Goal: Information Seeking & Learning: Compare options

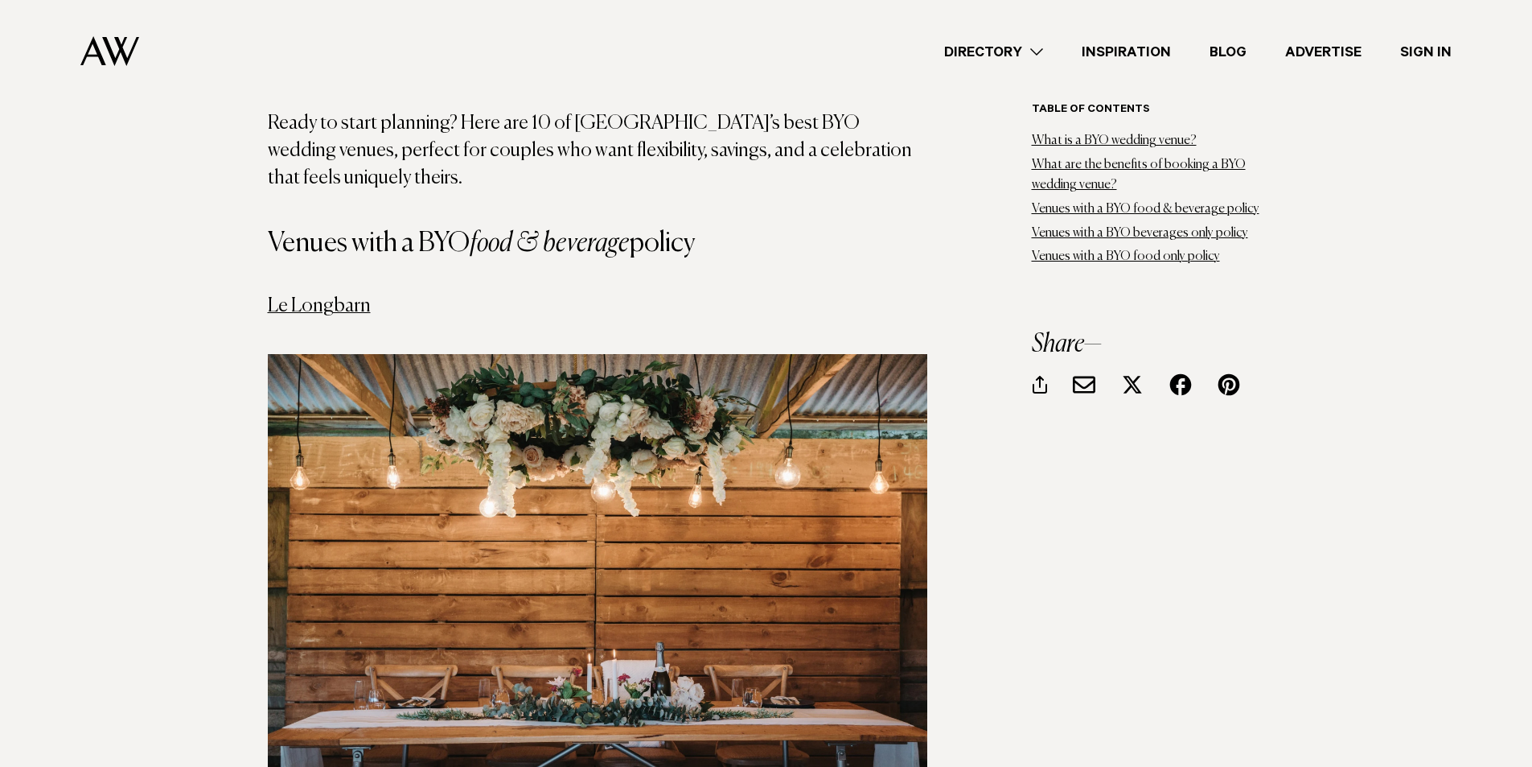
scroll to position [2494, 0]
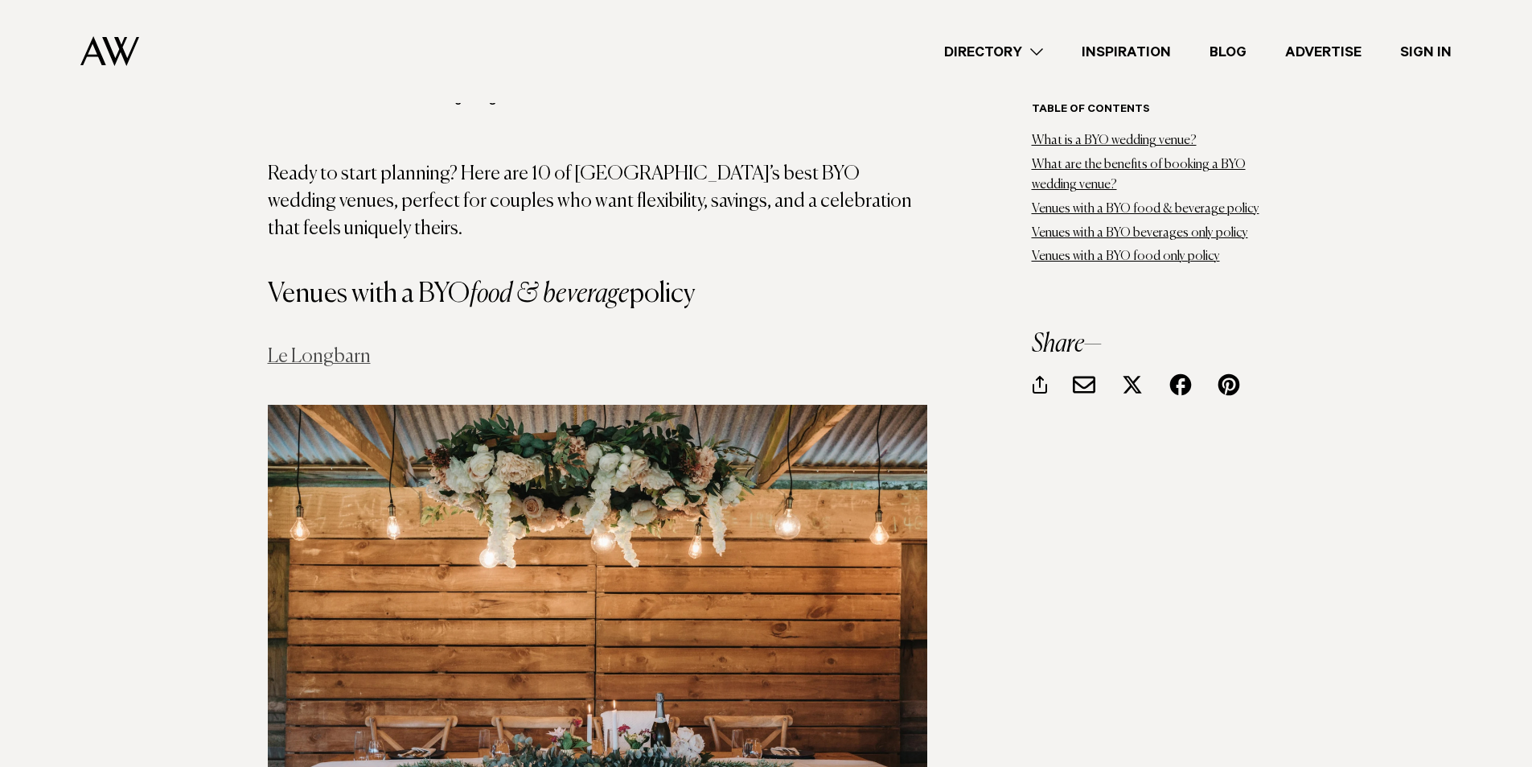
click at [347, 347] on link "Le Longbarn" at bounding box center [319, 356] width 103 height 19
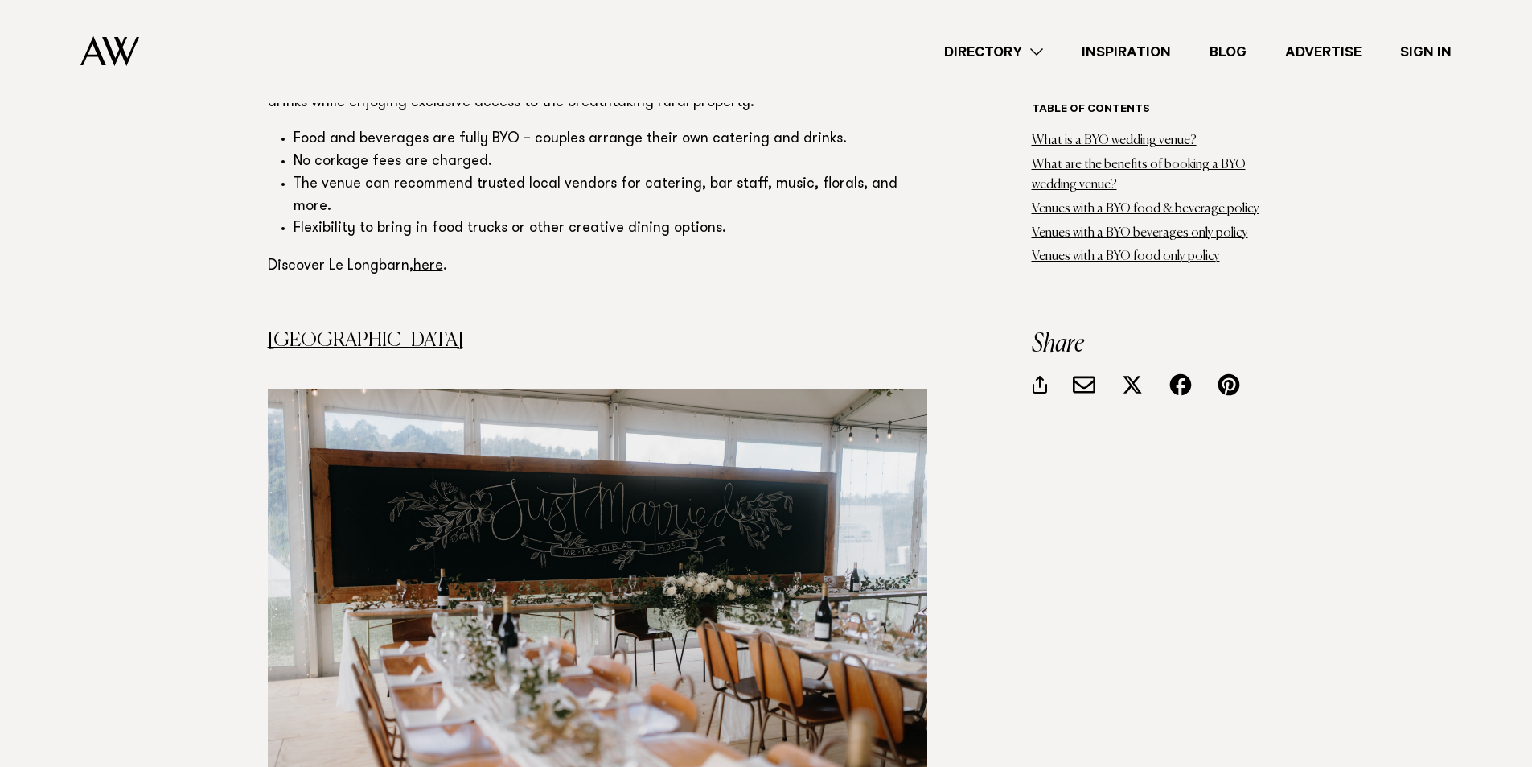
scroll to position [3459, 0]
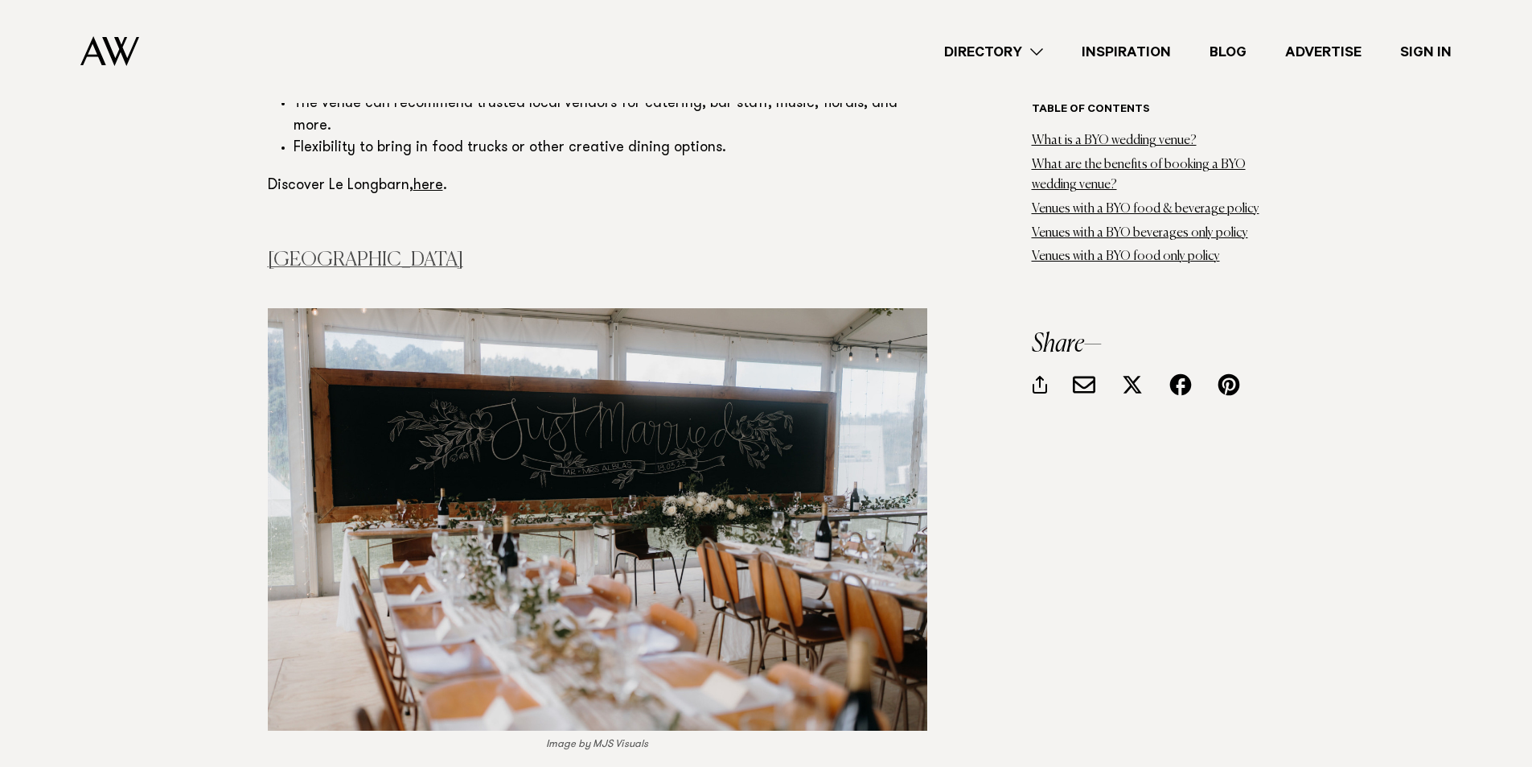
click at [314, 250] on link "[GEOGRAPHIC_DATA]" at bounding box center [365, 259] width 195 height 19
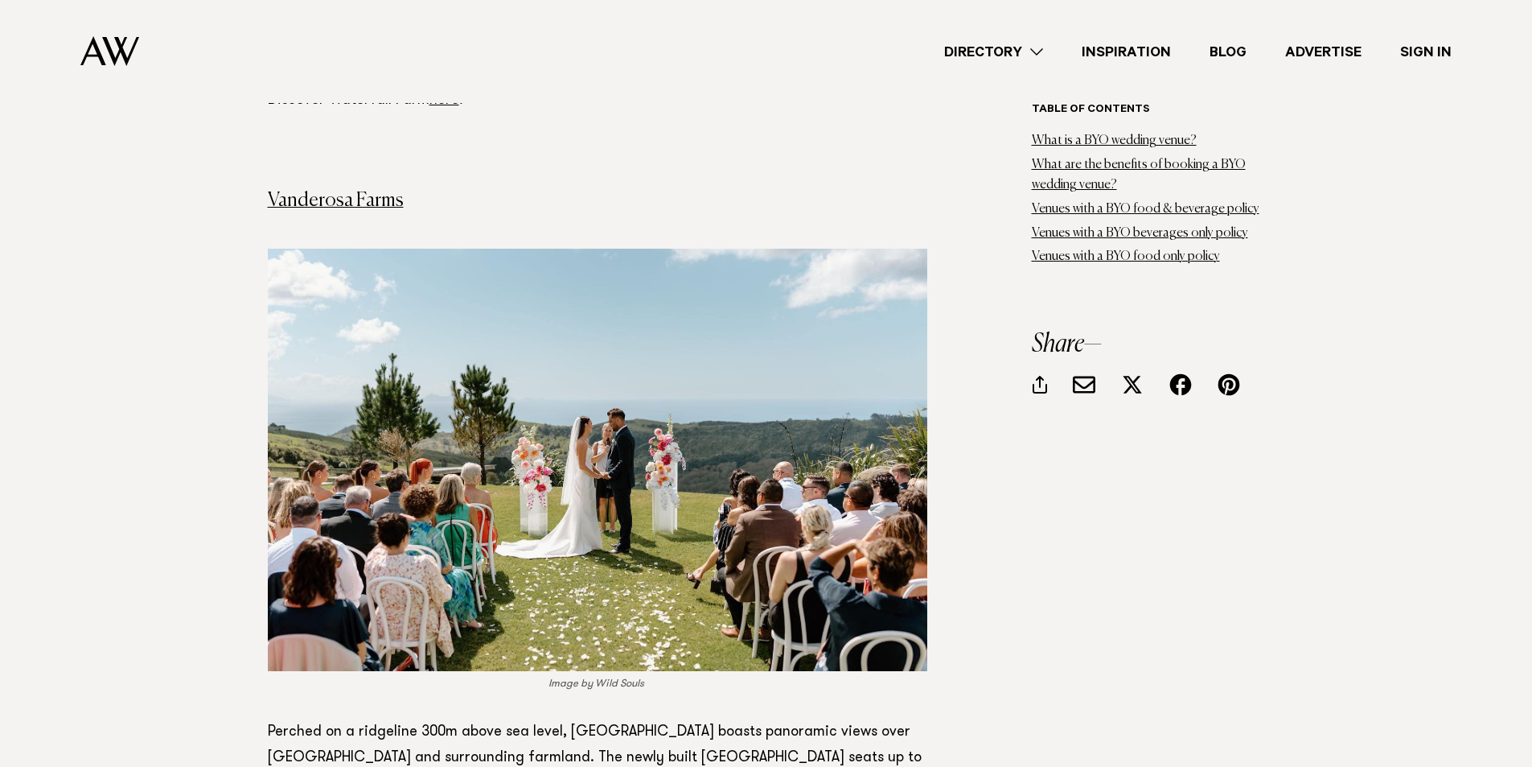
scroll to position [4344, 0]
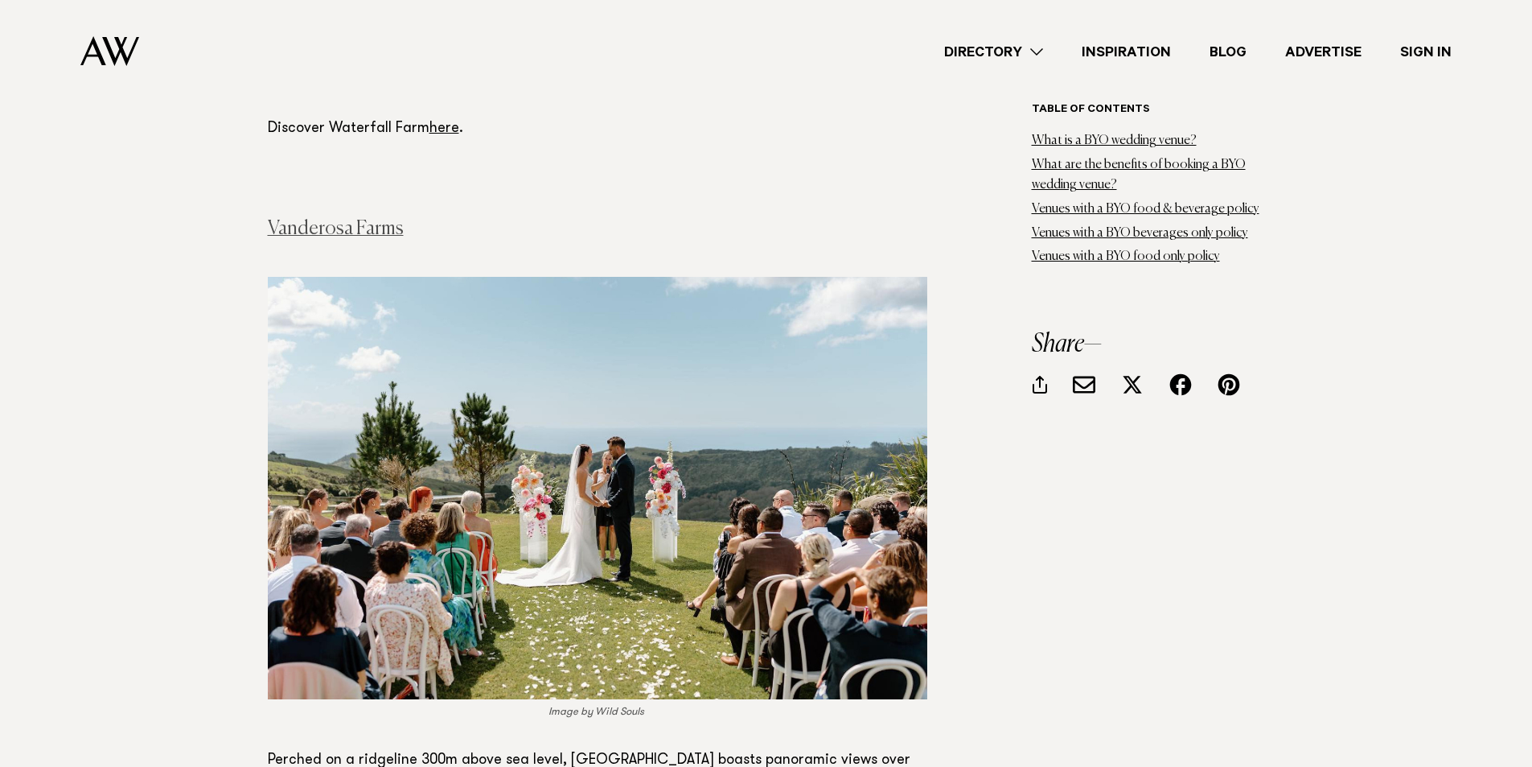
click at [335, 219] on link "Vanderosa Farms" at bounding box center [336, 228] width 136 height 19
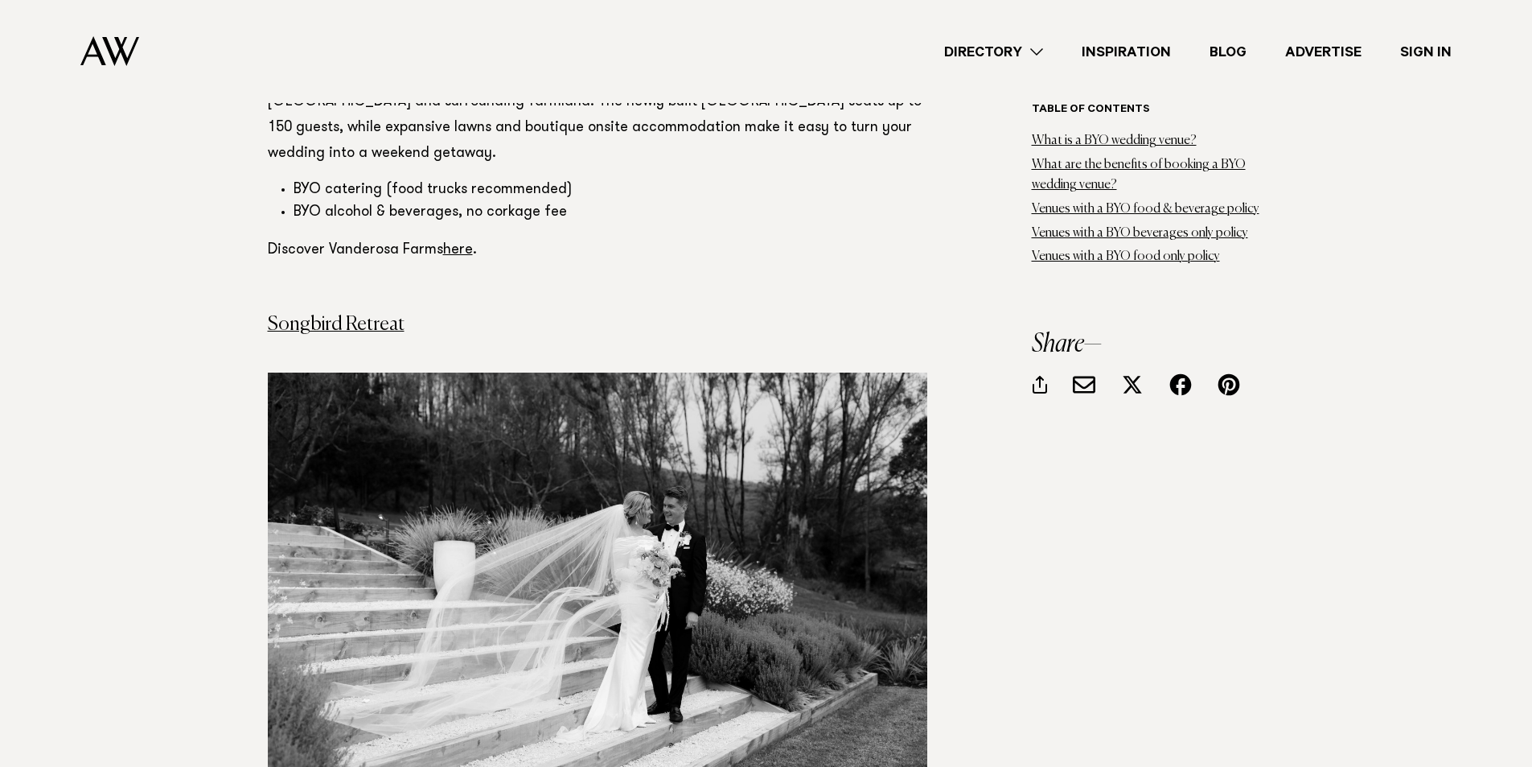
scroll to position [4987, 0]
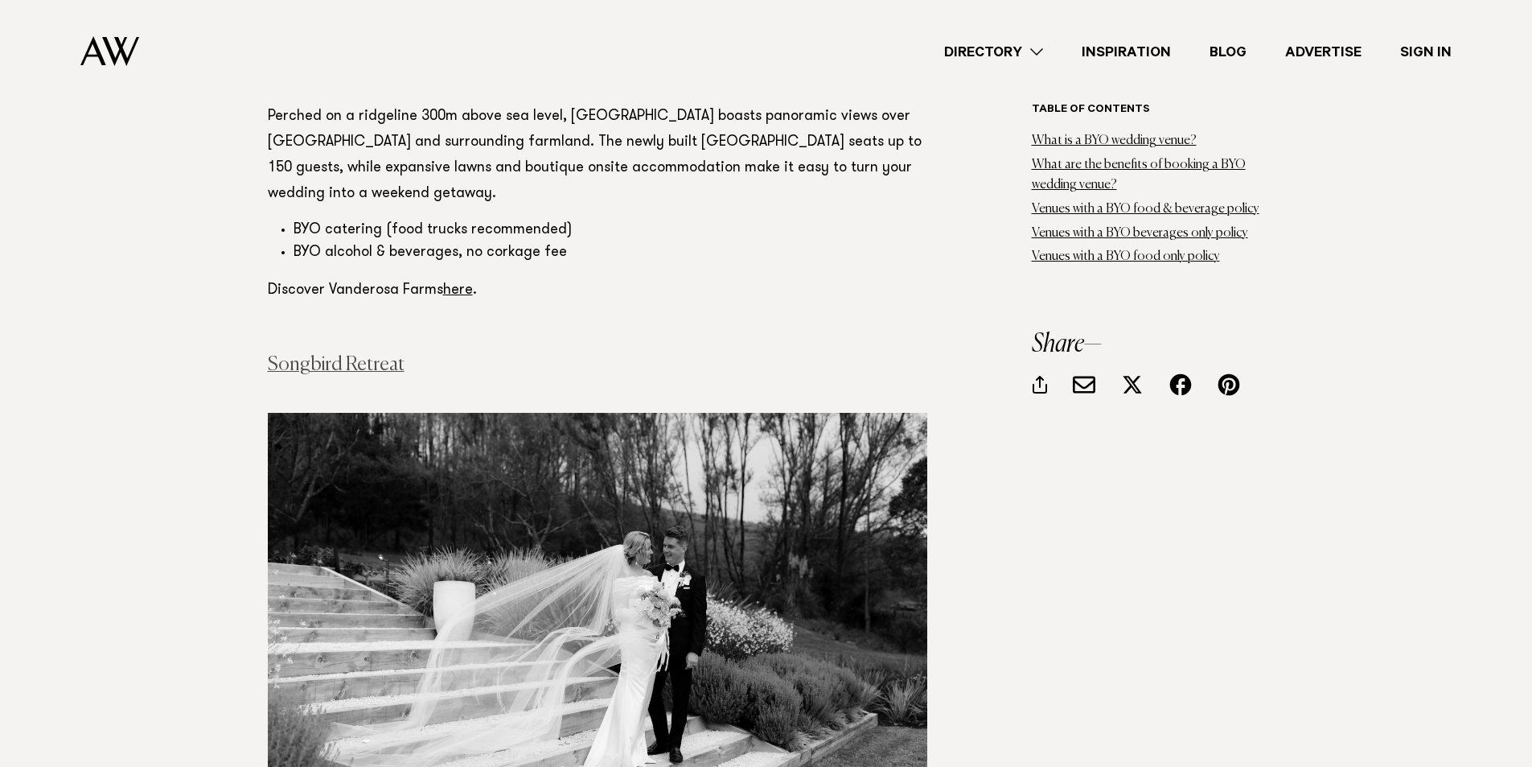
click at [292, 355] on link "Songbird Retreat" at bounding box center [336, 364] width 137 height 19
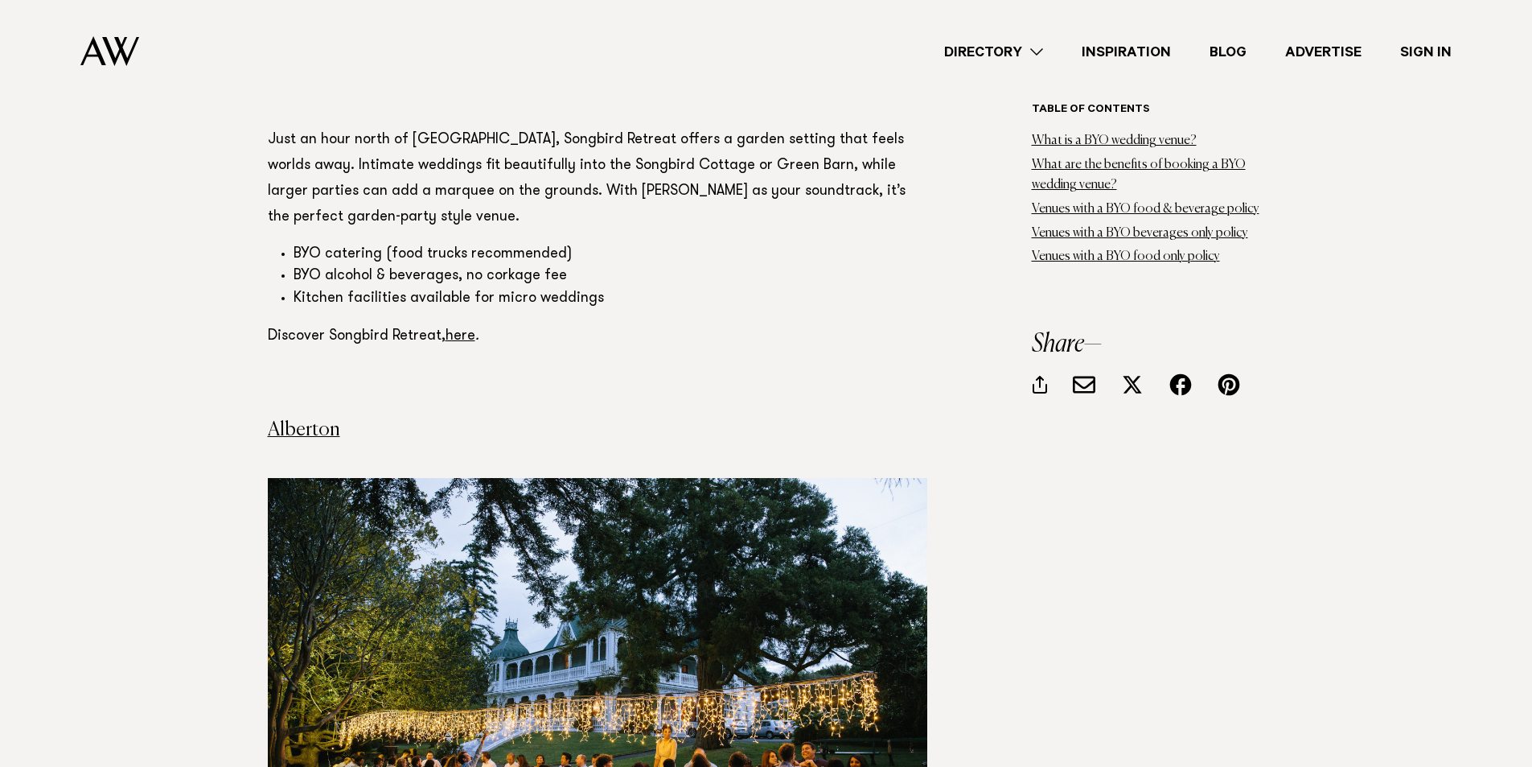
scroll to position [5872, 0]
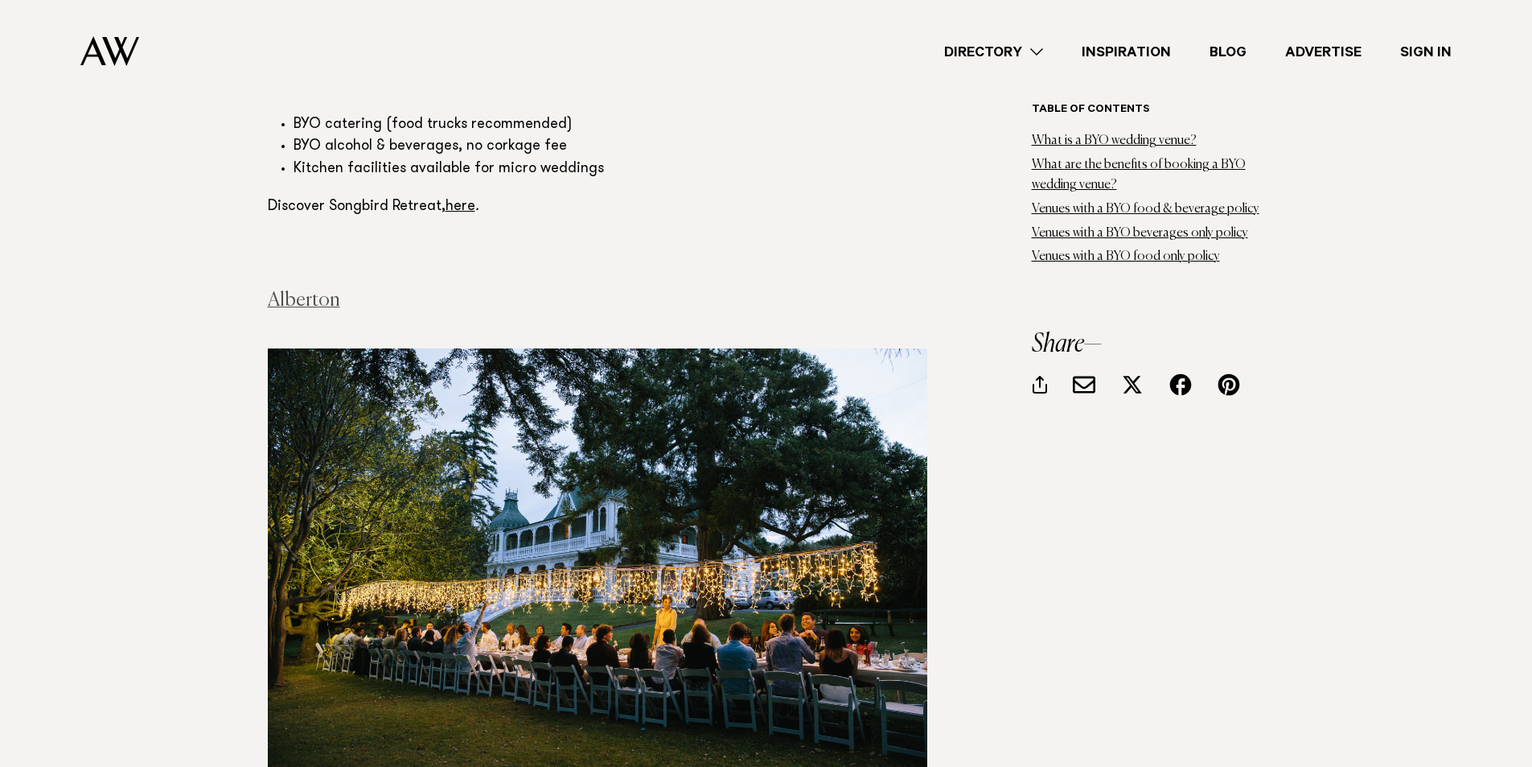
click at [325, 290] on link "Alberton" at bounding box center [304, 299] width 72 height 19
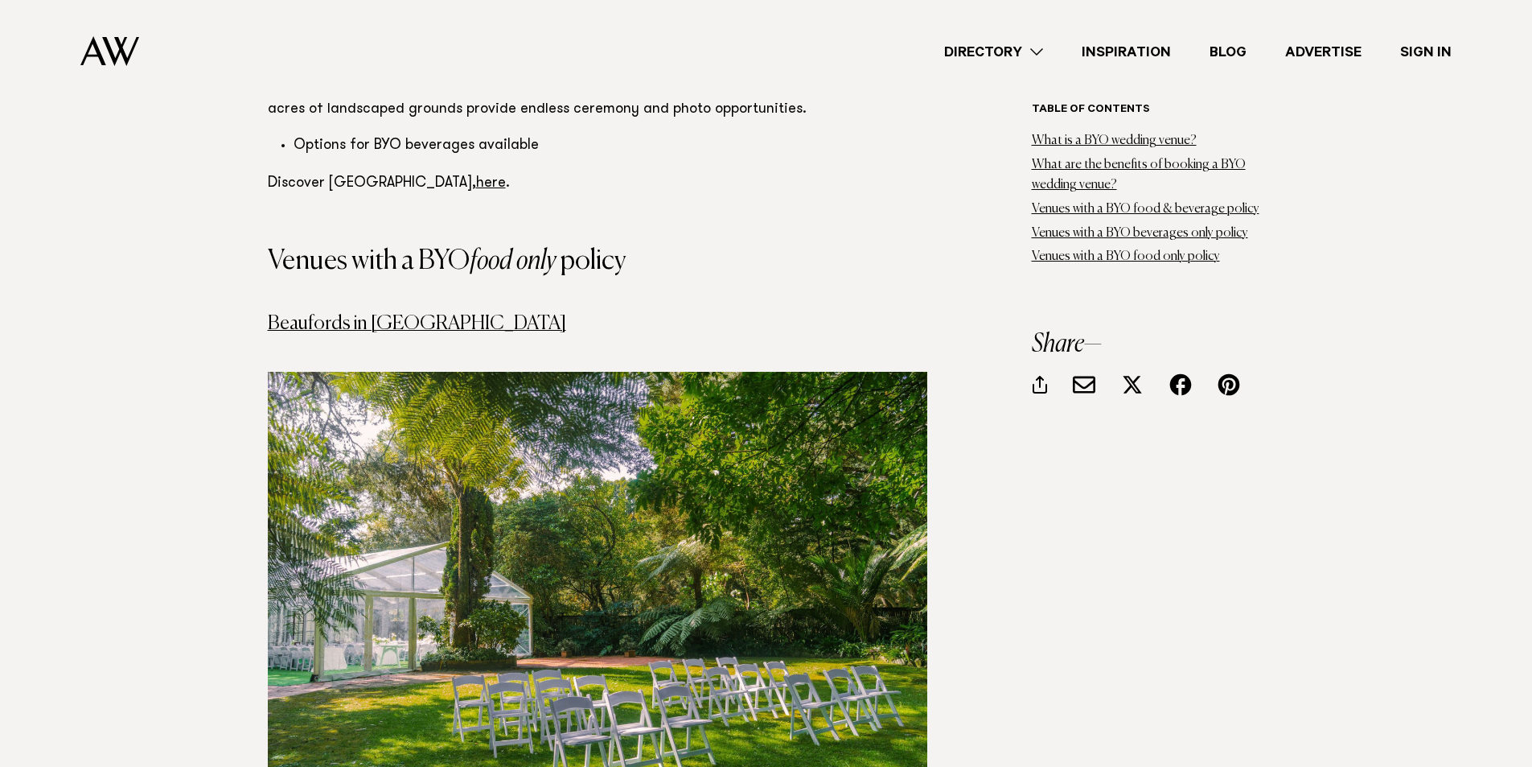
scroll to position [8285, 0]
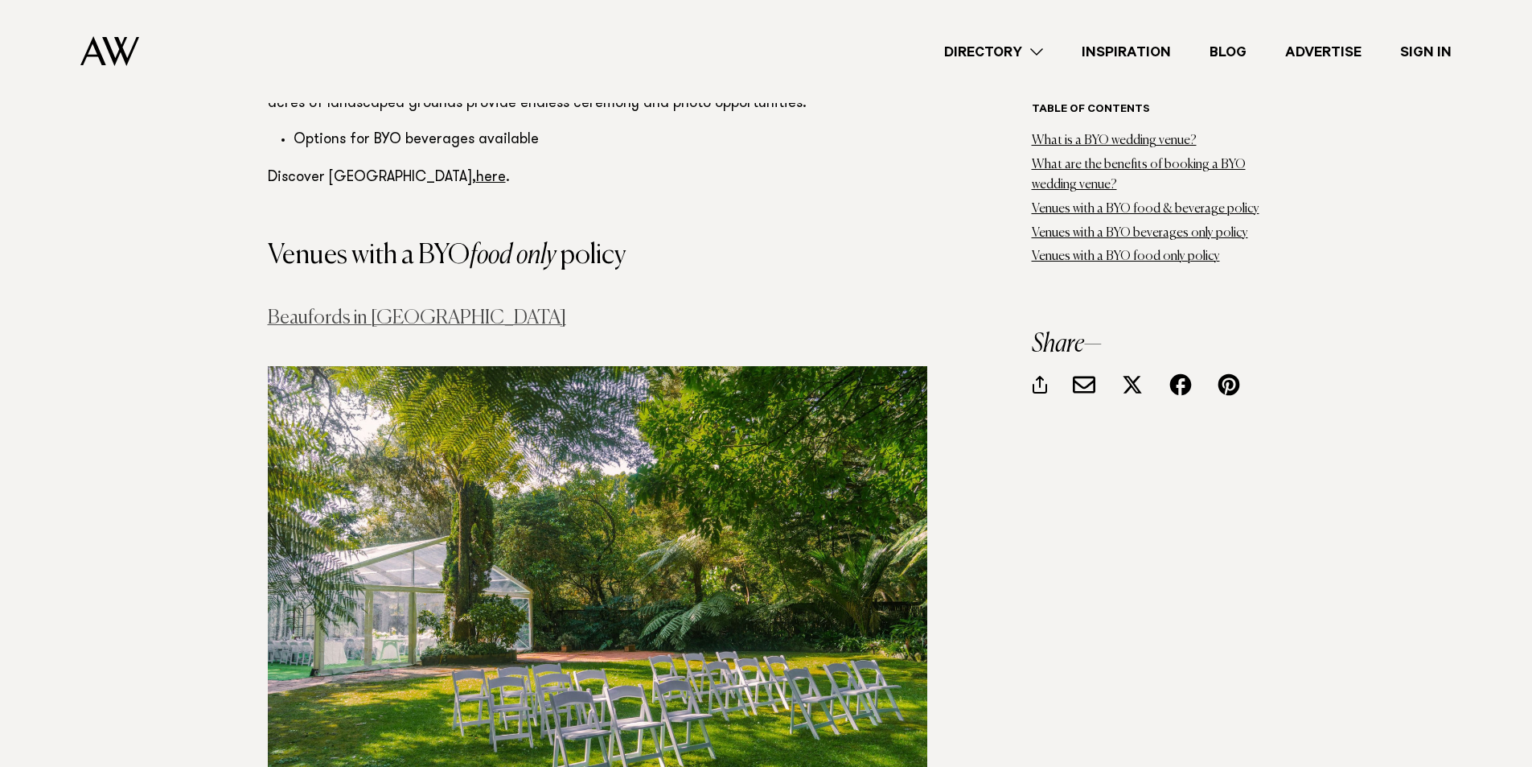
click at [348, 308] on link "Beaufords in Totara Park" at bounding box center [417, 317] width 298 height 19
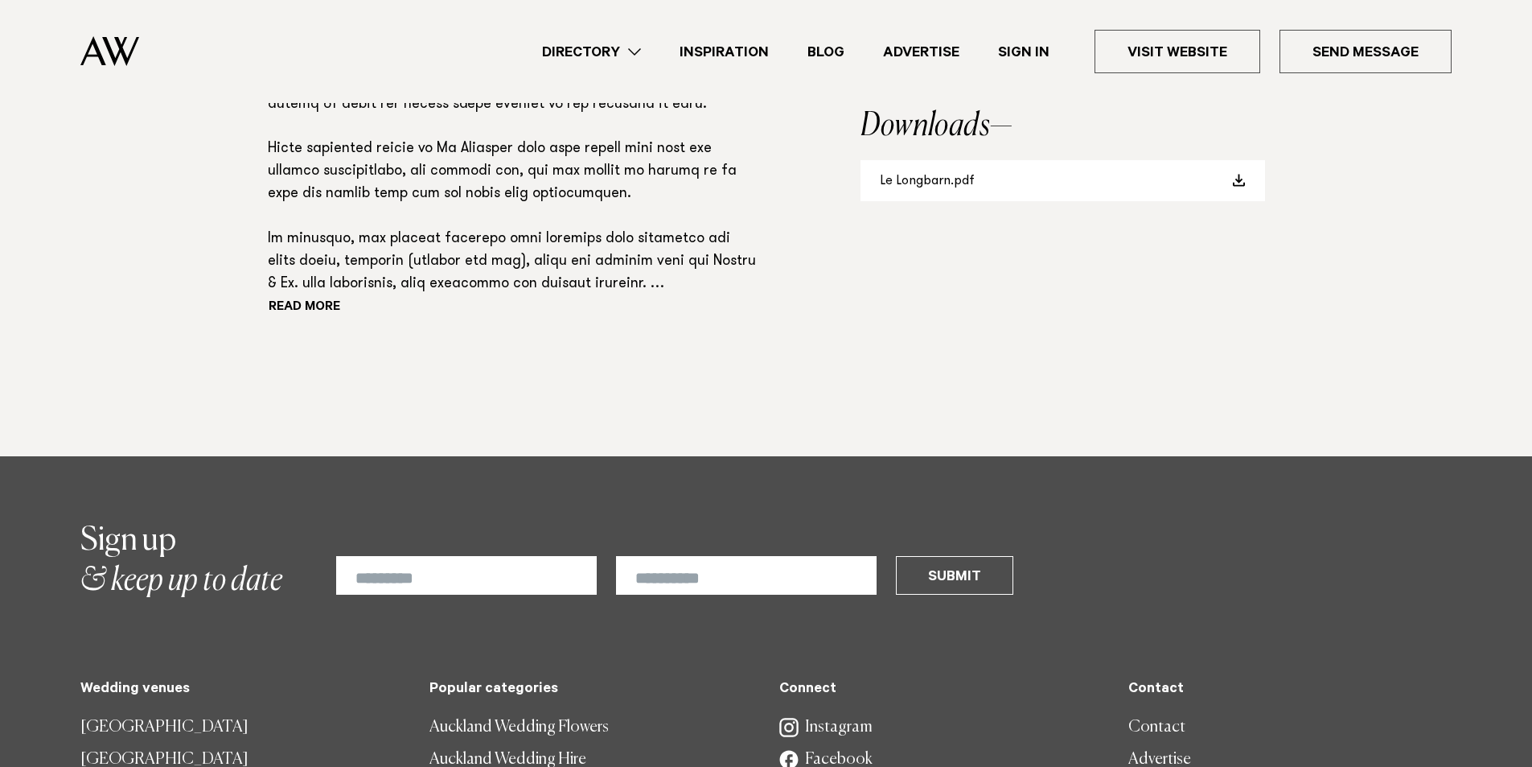
scroll to position [1368, 0]
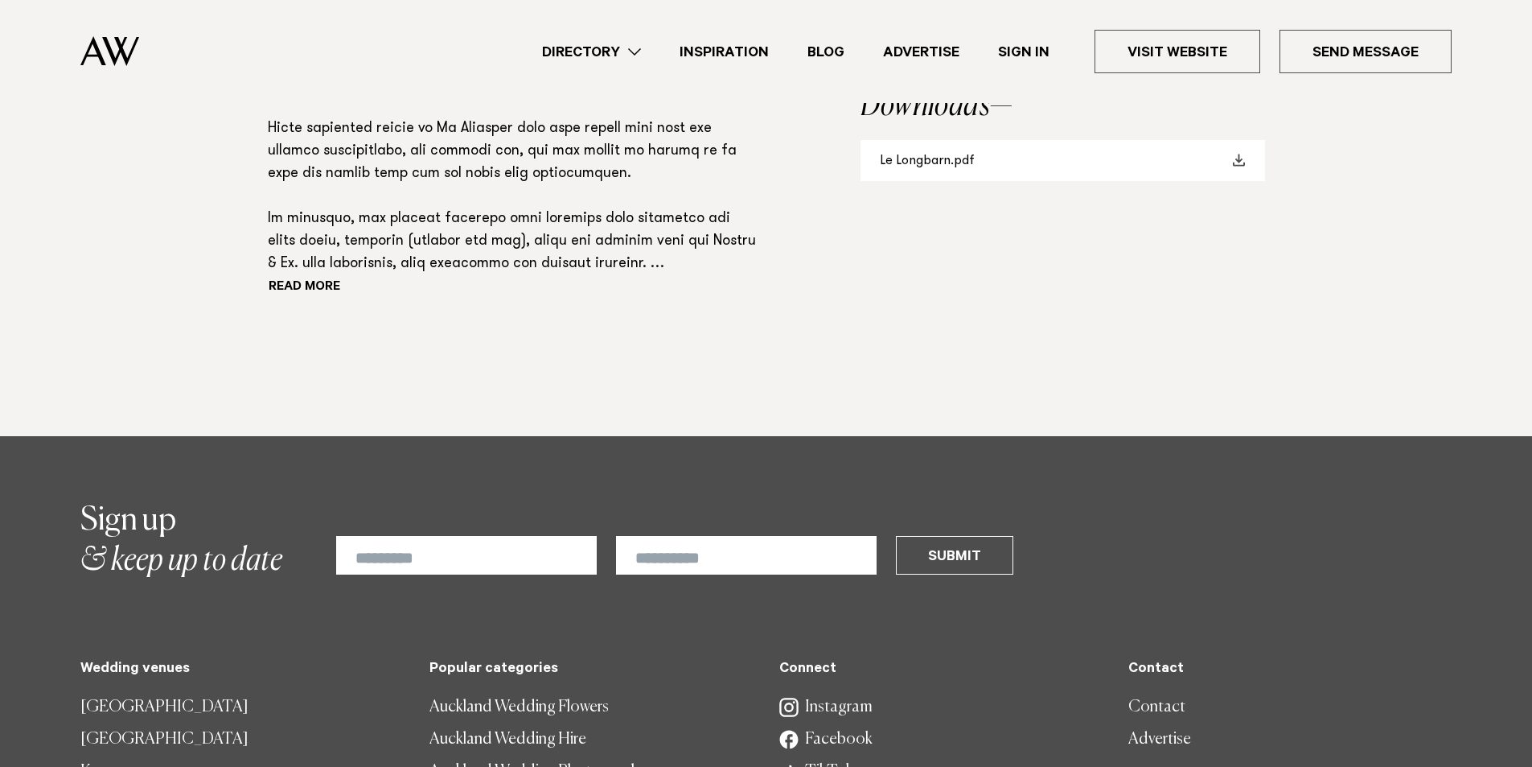
click at [1245, 163] on span at bounding box center [1239, 160] width 13 height 13
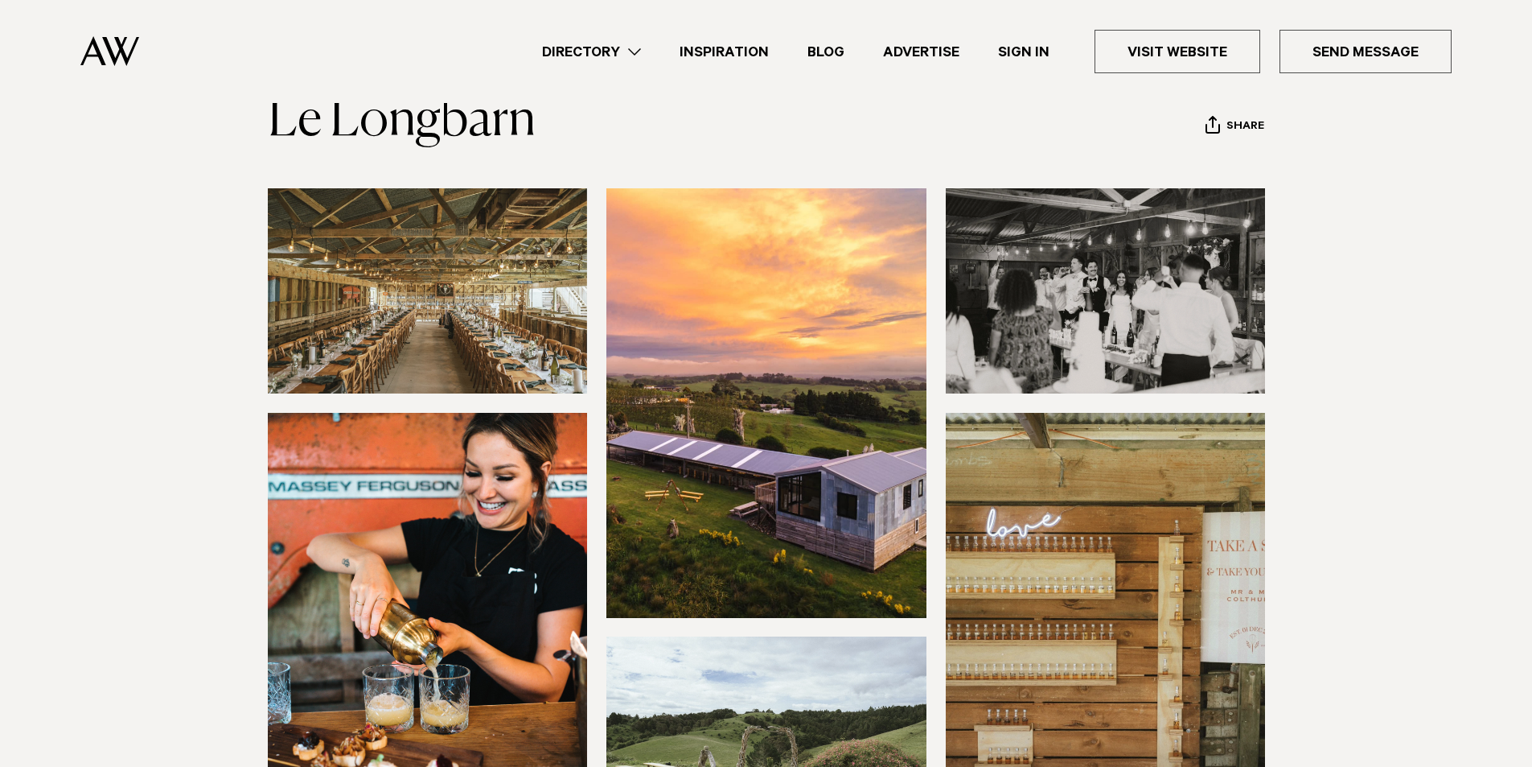
scroll to position [0, 0]
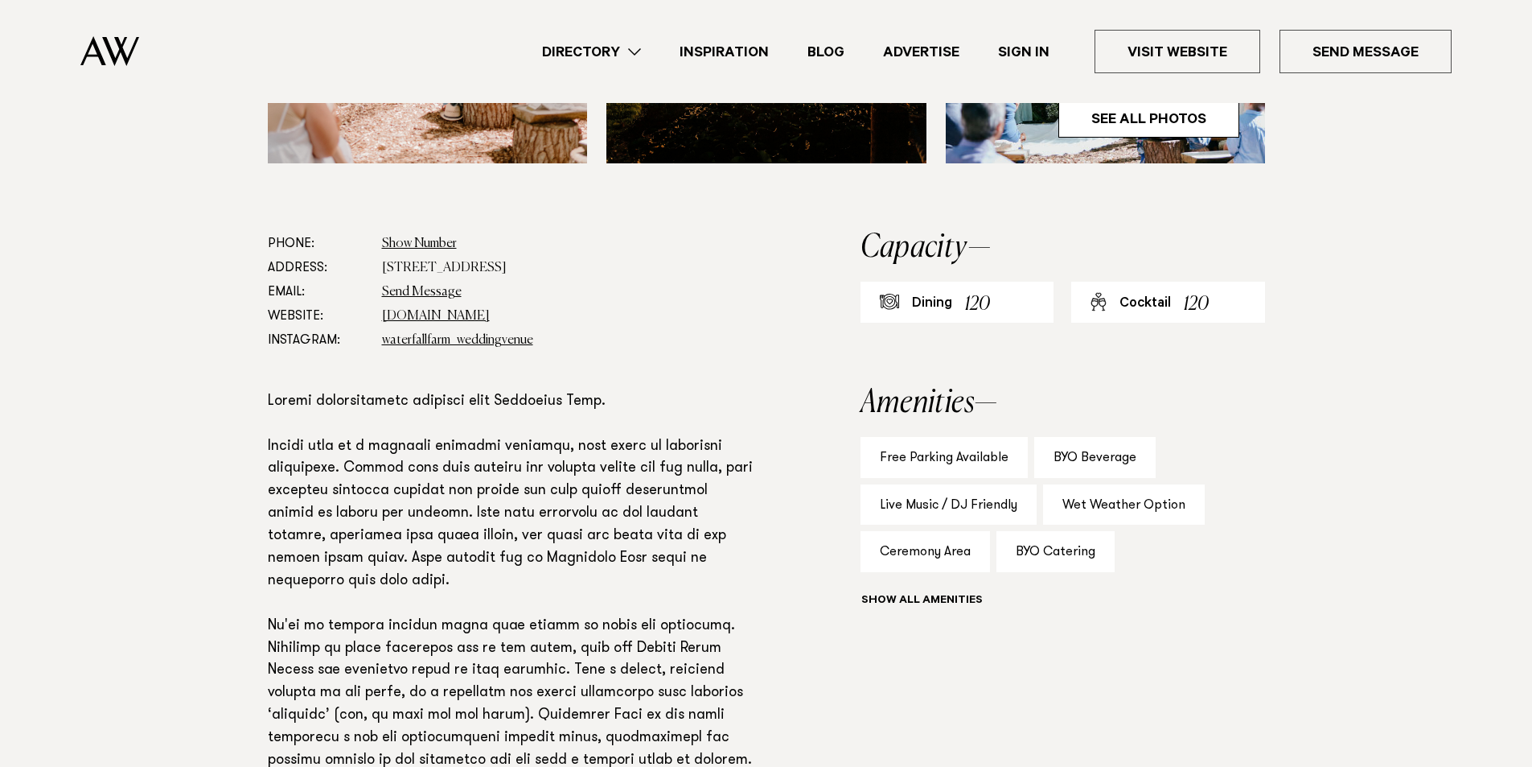
scroll to position [644, 0]
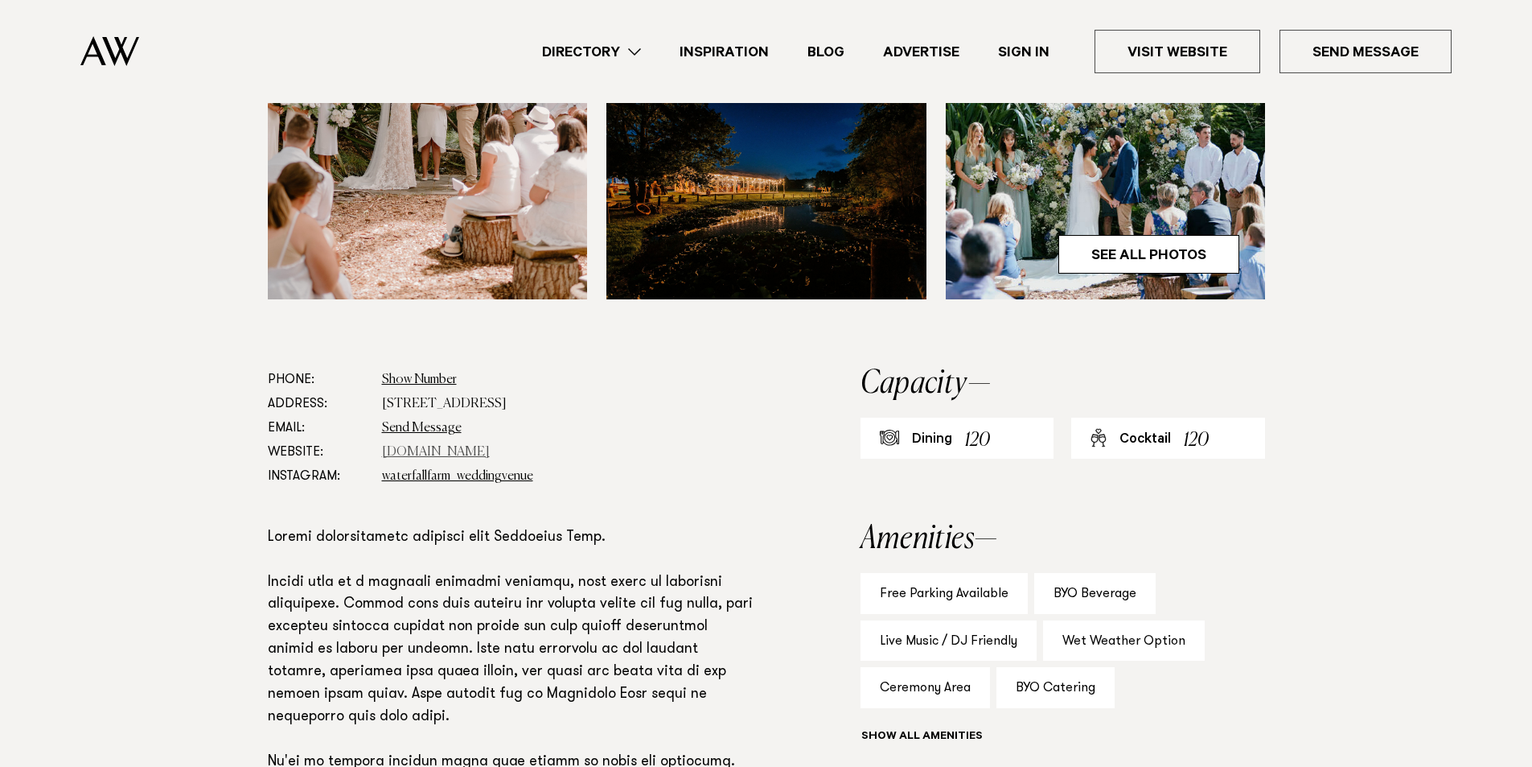
click at [459, 450] on link "www.waterfallfarm.net" at bounding box center [436, 452] width 108 height 13
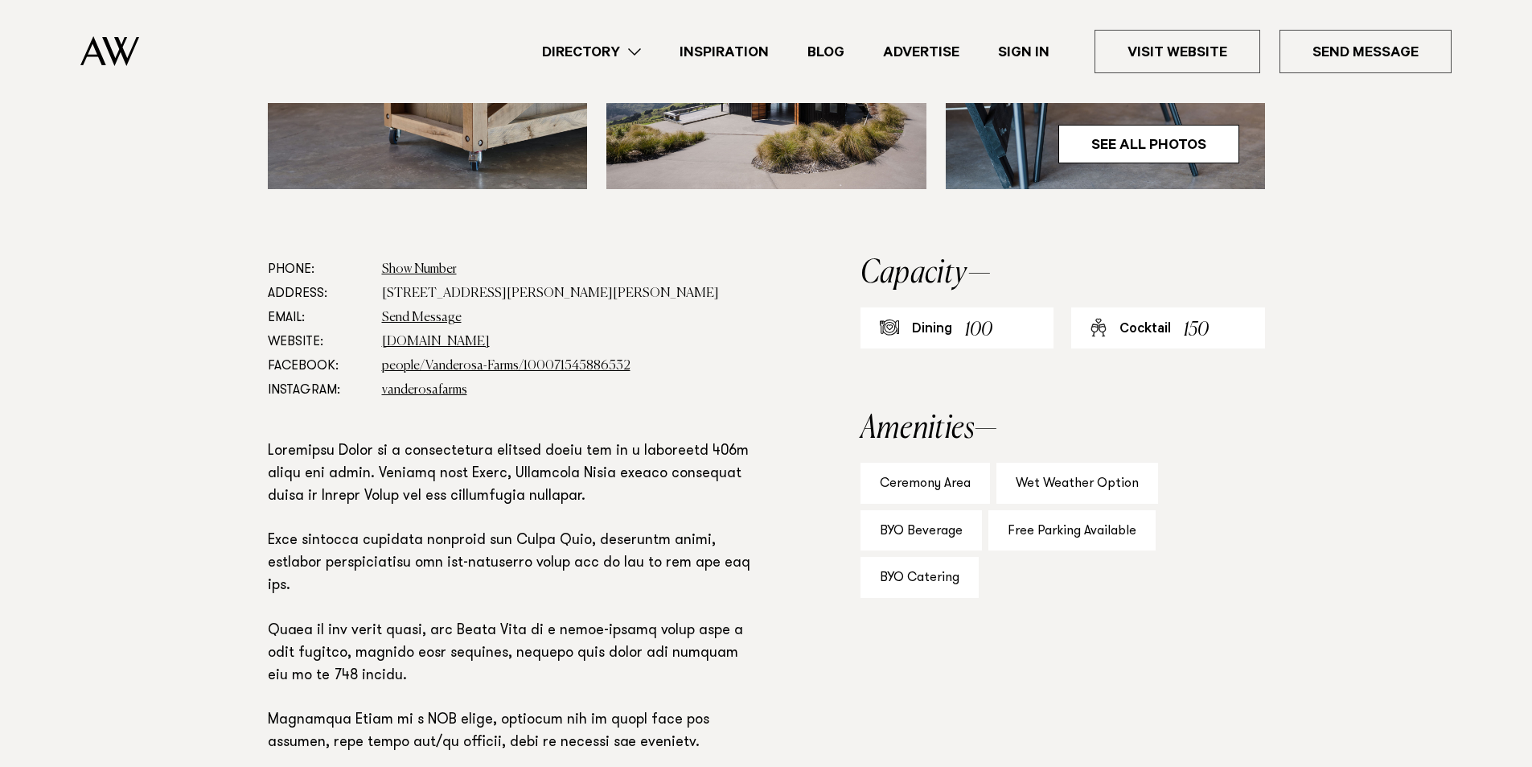
scroll to position [804, 0]
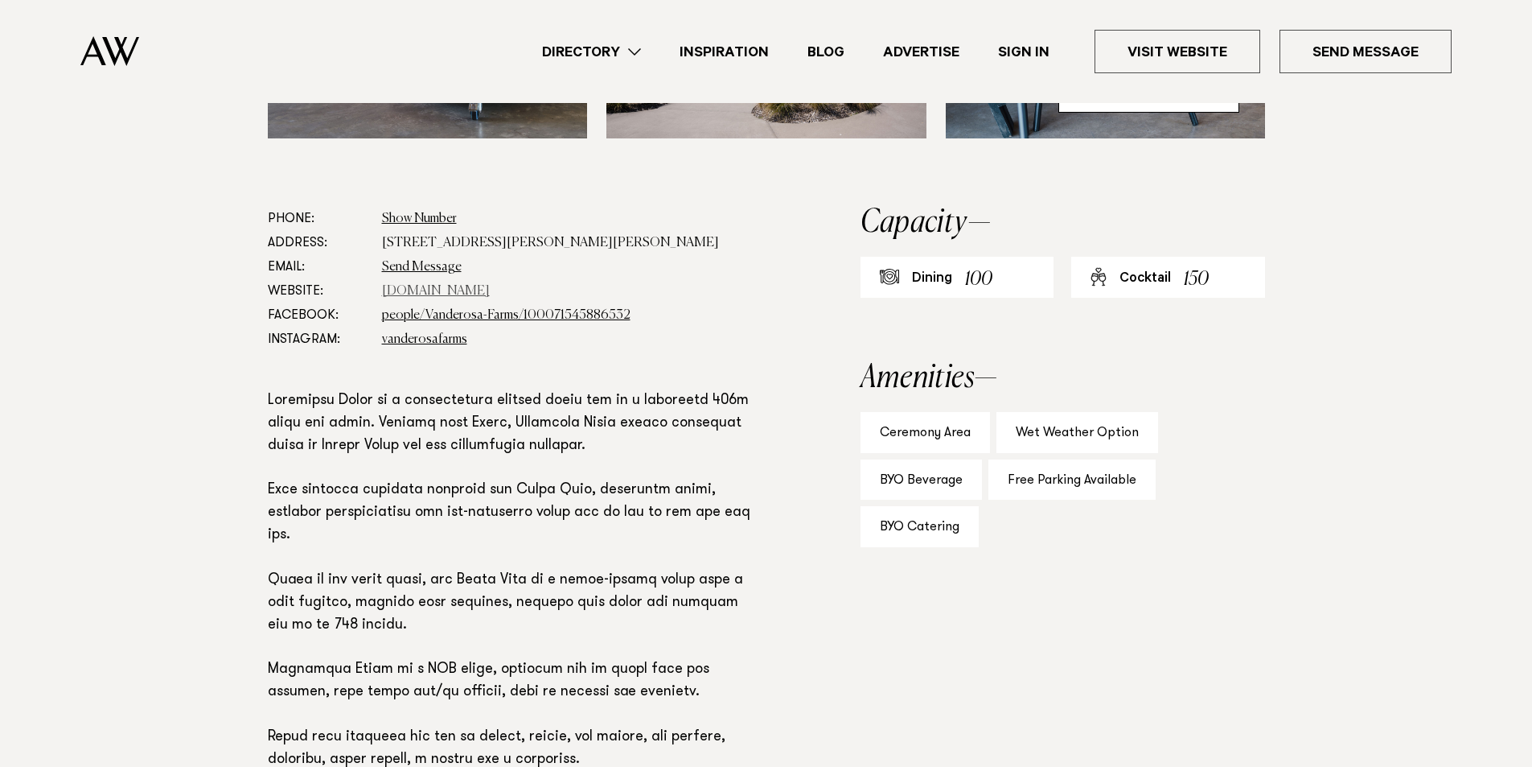
click at [445, 285] on link "[DOMAIN_NAME]" at bounding box center [436, 291] width 108 height 13
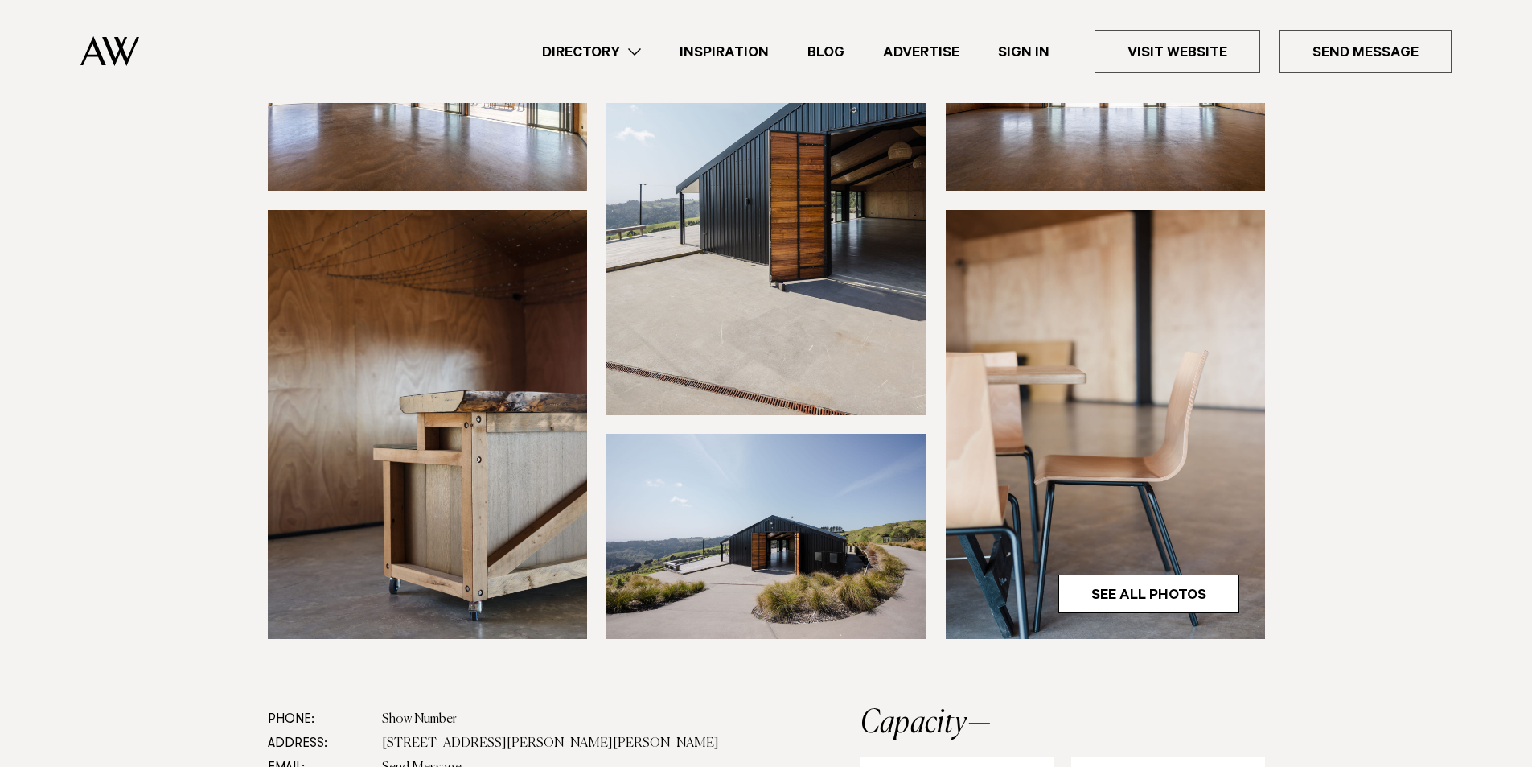
scroll to position [0, 0]
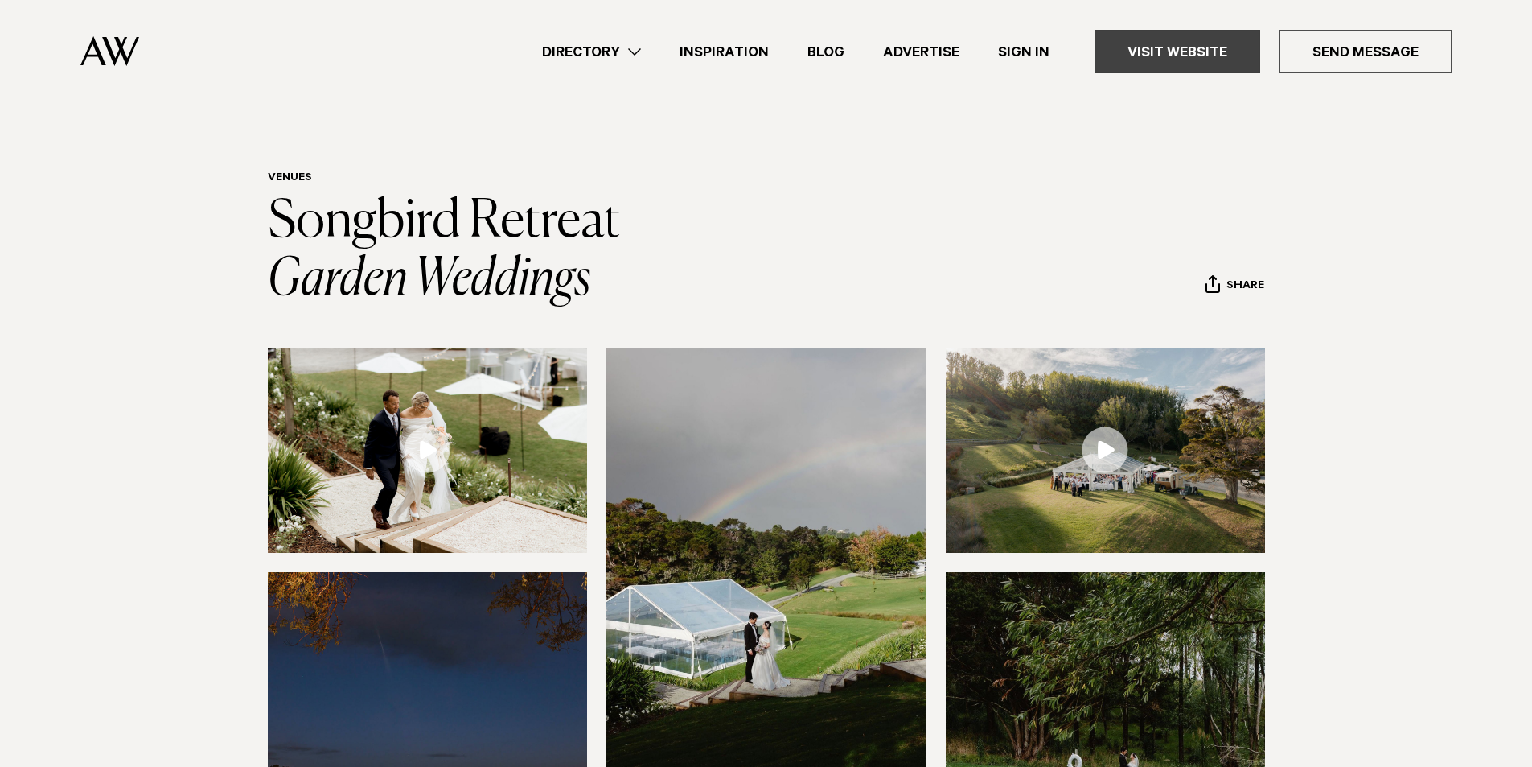
click at [1187, 46] on link "Visit Website" at bounding box center [1178, 51] width 166 height 43
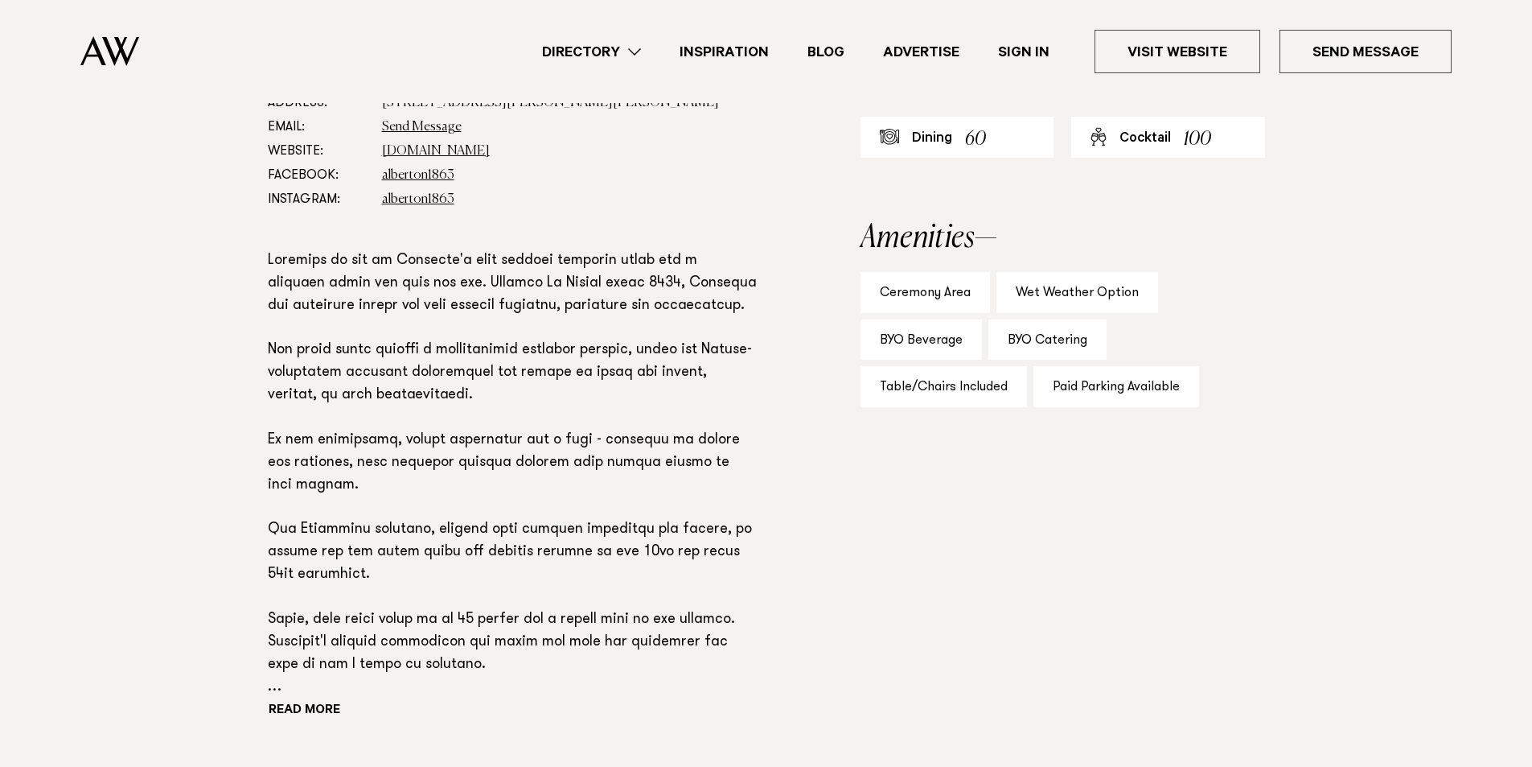
scroll to position [1046, 0]
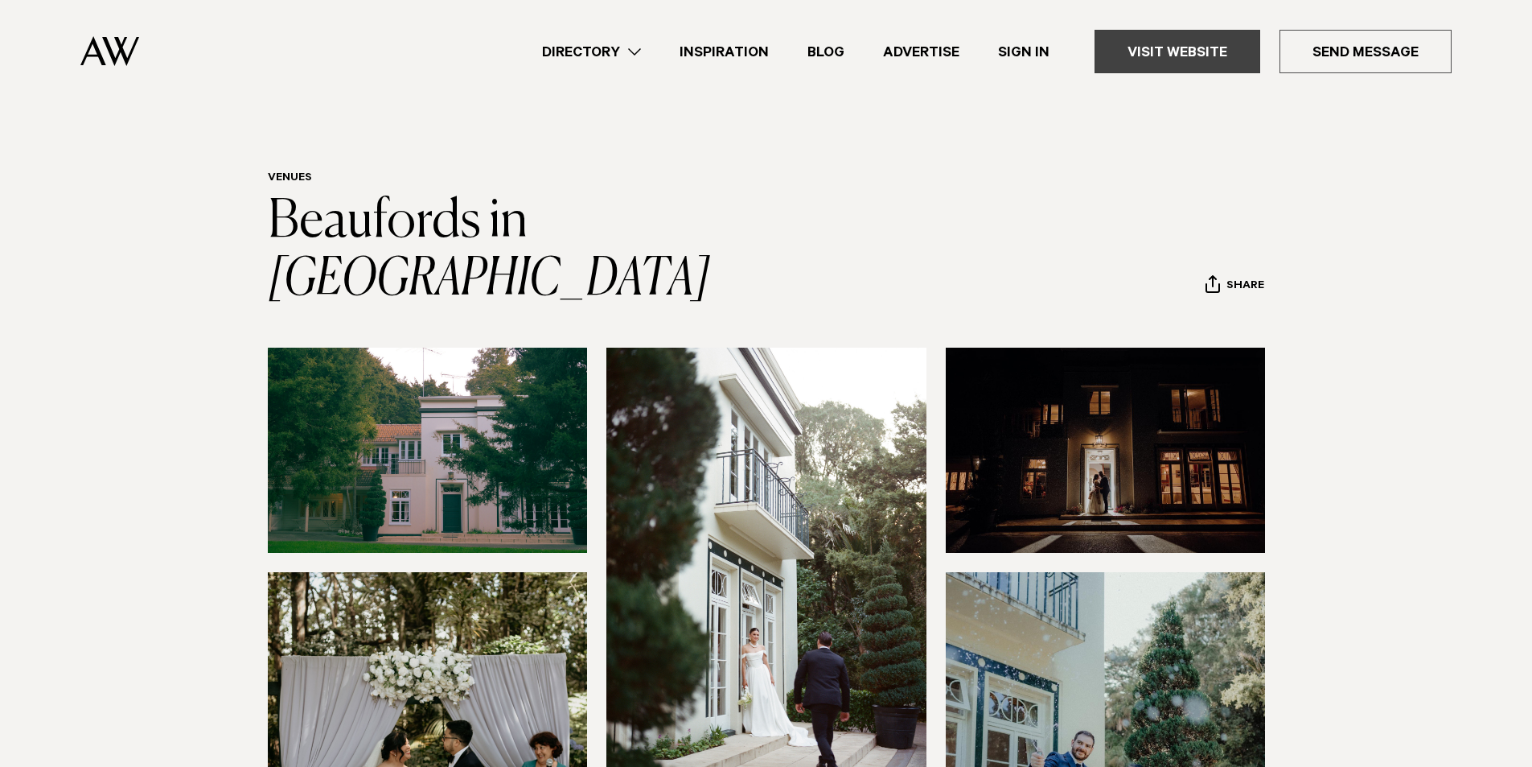
click at [1163, 48] on link "Visit Website" at bounding box center [1178, 51] width 166 height 43
